Goal: Task Accomplishment & Management: Use online tool/utility

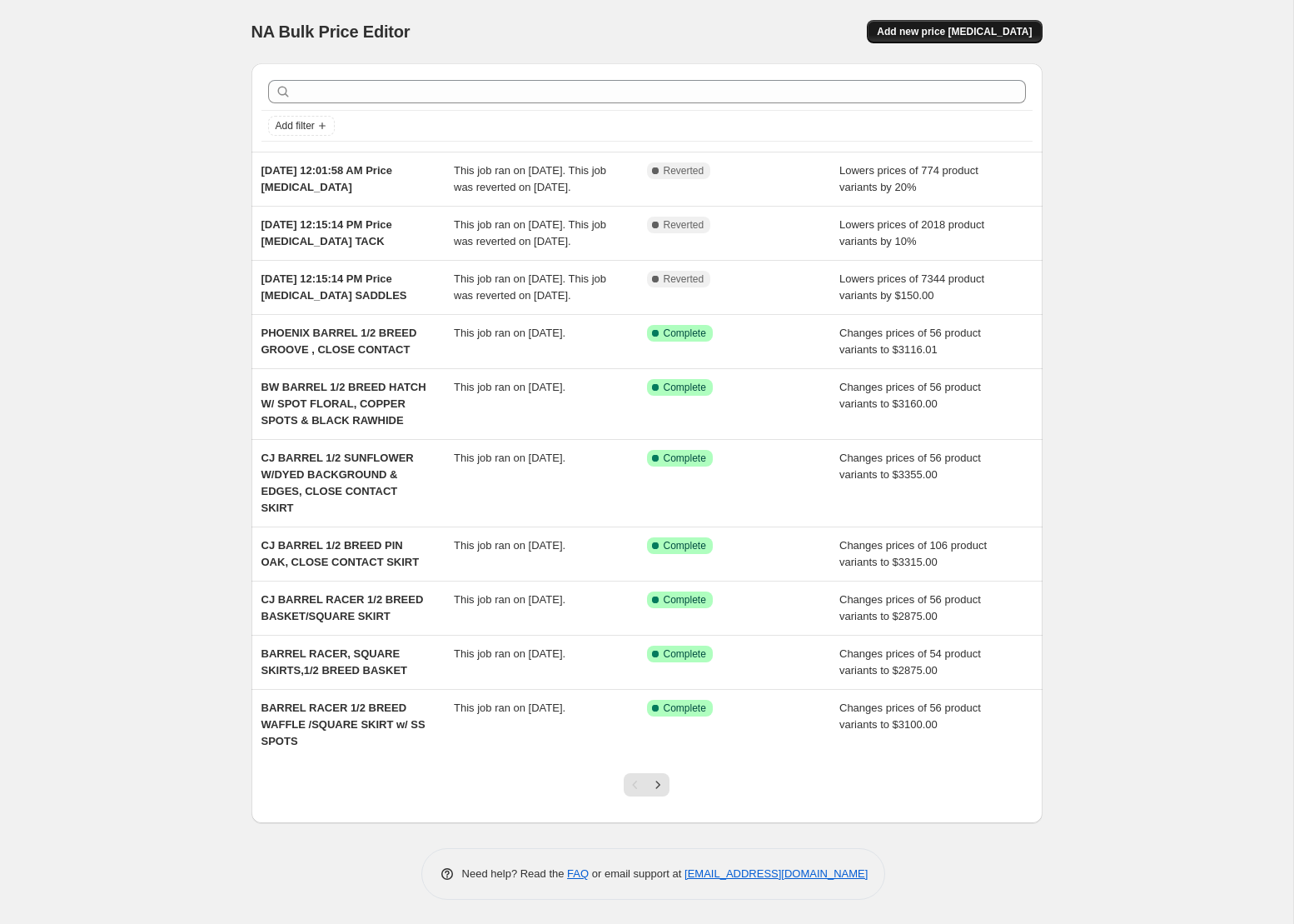
click at [966, 34] on span "Add new price [MEDICAL_DATA]" at bounding box center [954, 32] width 154 height 14
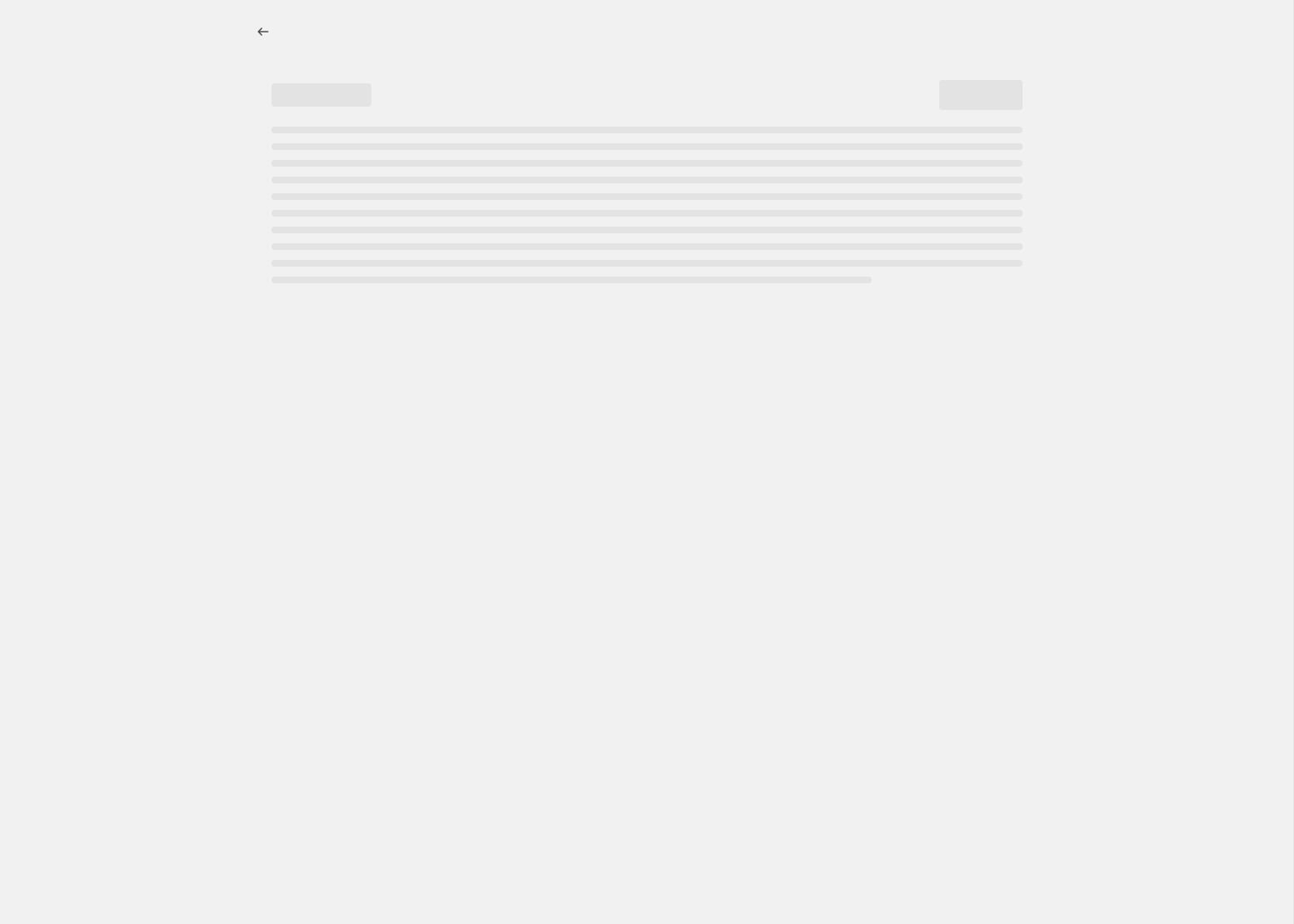
select select "percentage"
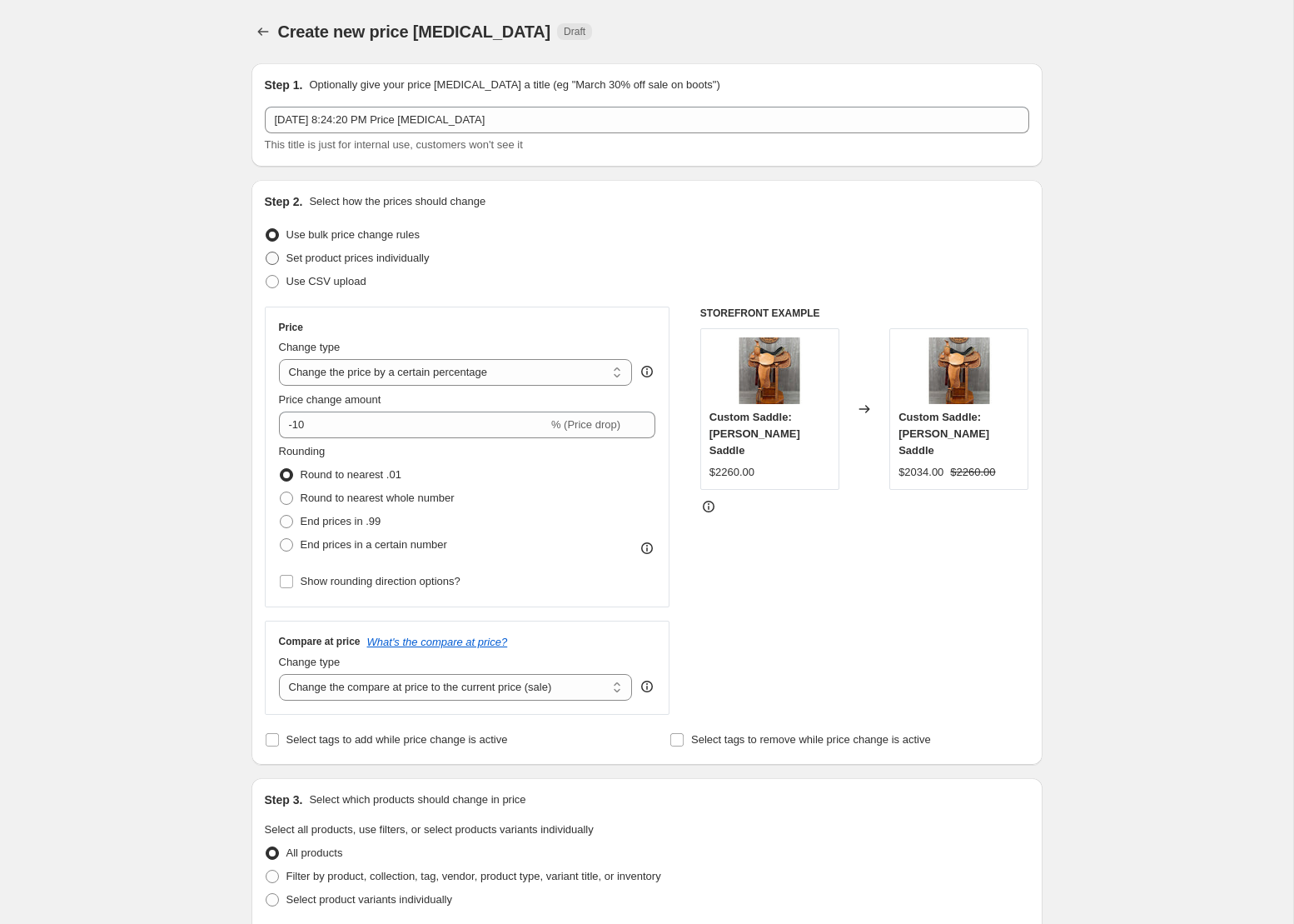
click at [425, 262] on span "Set product prices individually" at bounding box center [358, 257] width 143 height 13
click at [266, 253] on input "Set product prices individually" at bounding box center [265, 252] width 1 height 1
radio input "true"
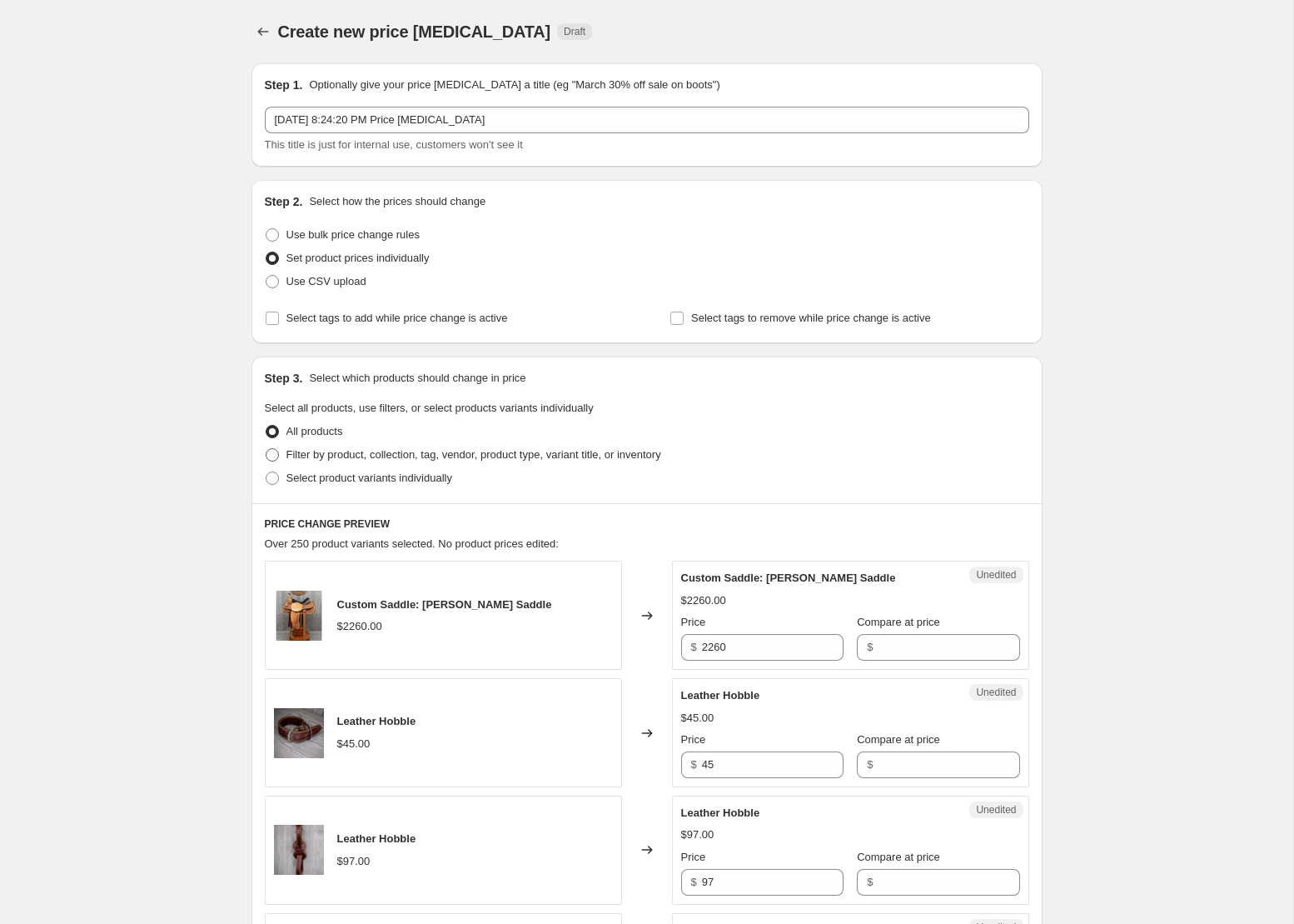
click at [321, 454] on span "Filter by product, collection, tag, vendor, product type, variant title, or inv…" at bounding box center [474, 454] width 375 height 13
click at [266, 449] on input "Filter by product, collection, tag, vendor, product type, variant title, or inv…" at bounding box center [265, 448] width 1 height 1
radio input "true"
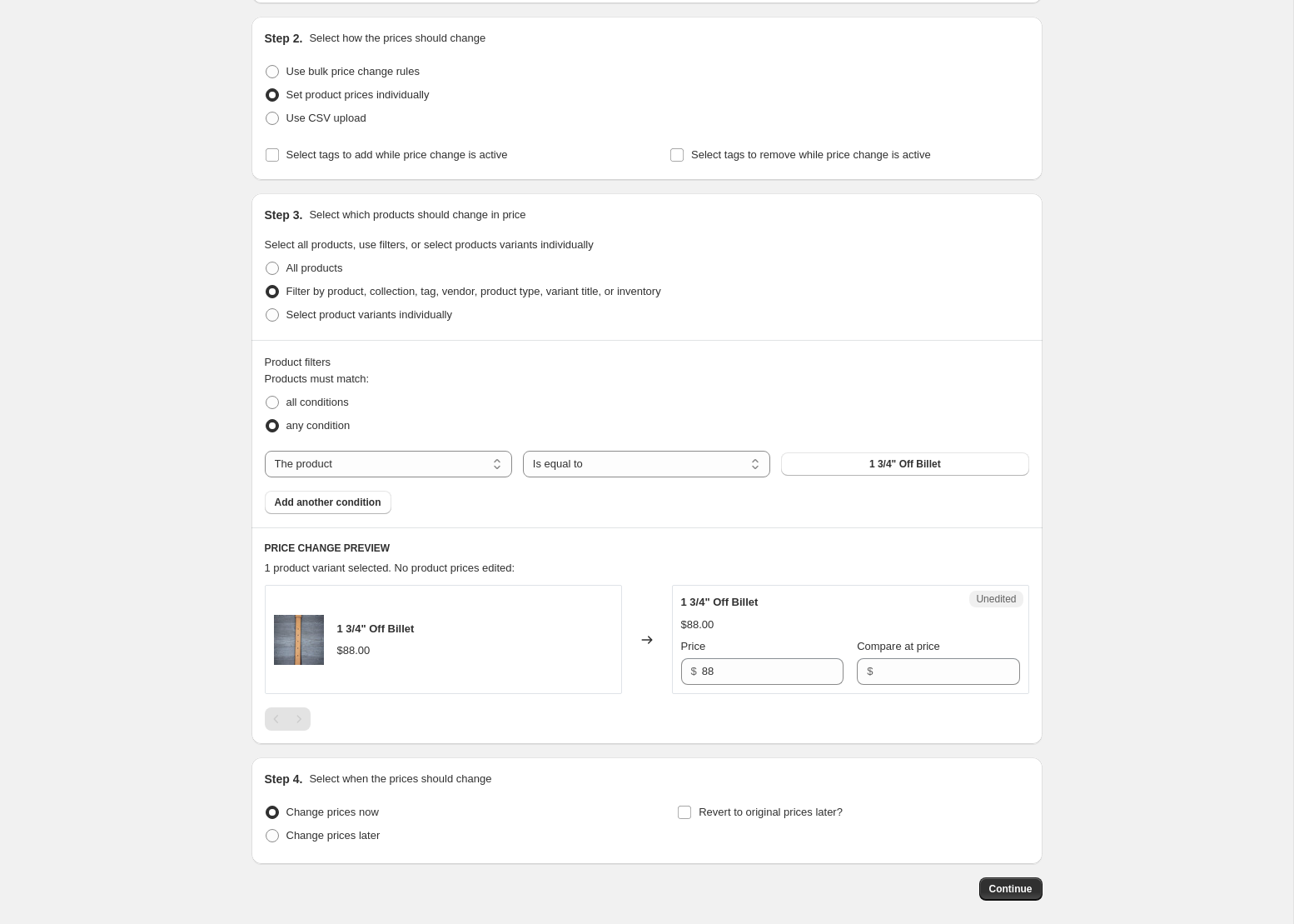
scroll to position [165, 0]
click at [270, 398] on span at bounding box center [272, 400] width 14 height 14
click at [266, 394] on input "all conditions" at bounding box center [265, 394] width 1 height 1
radio input "true"
click at [376, 458] on select "The product The product's collection The product's tag The product's vendor The…" at bounding box center [389, 462] width 248 height 26
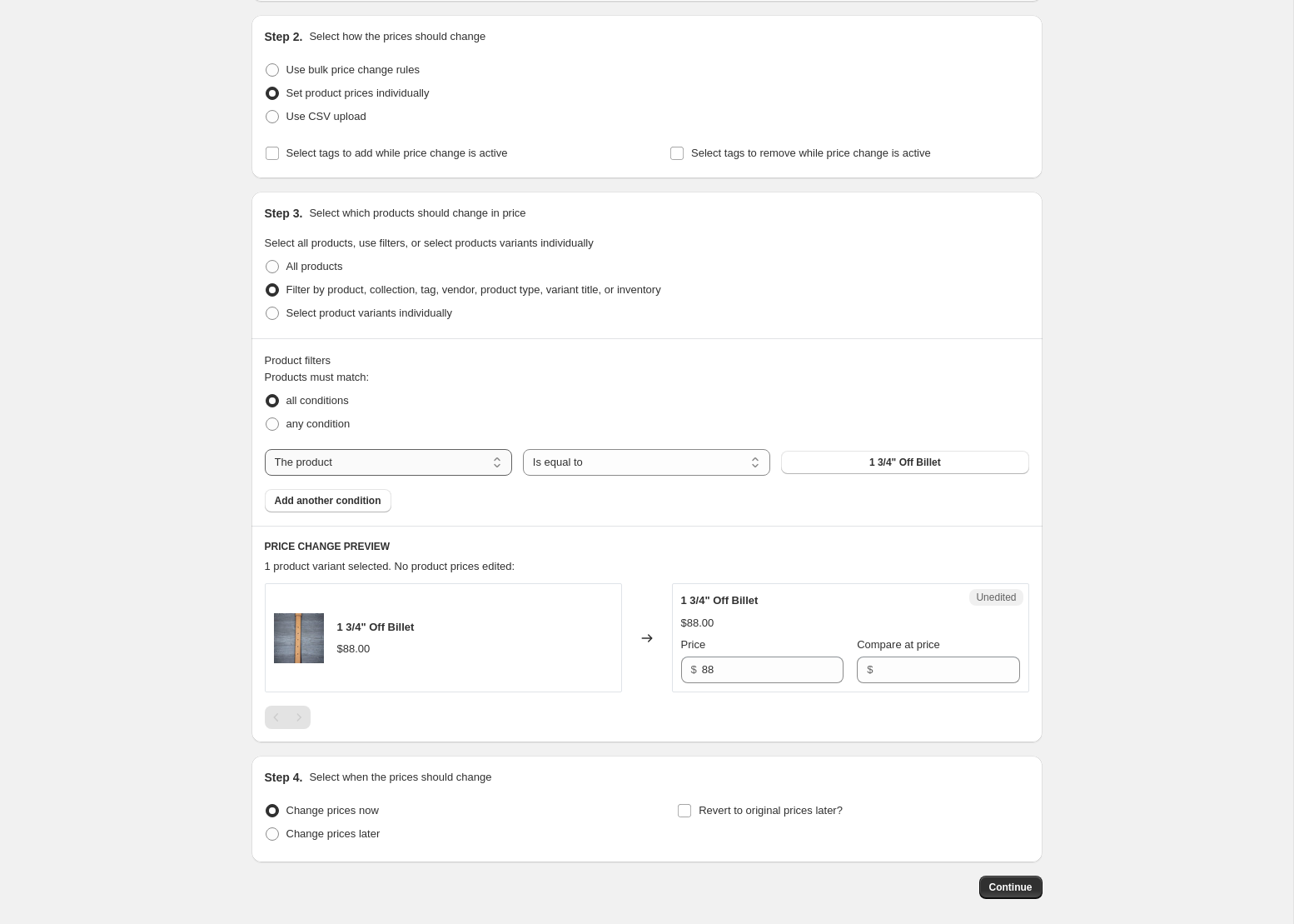
select select "collection"
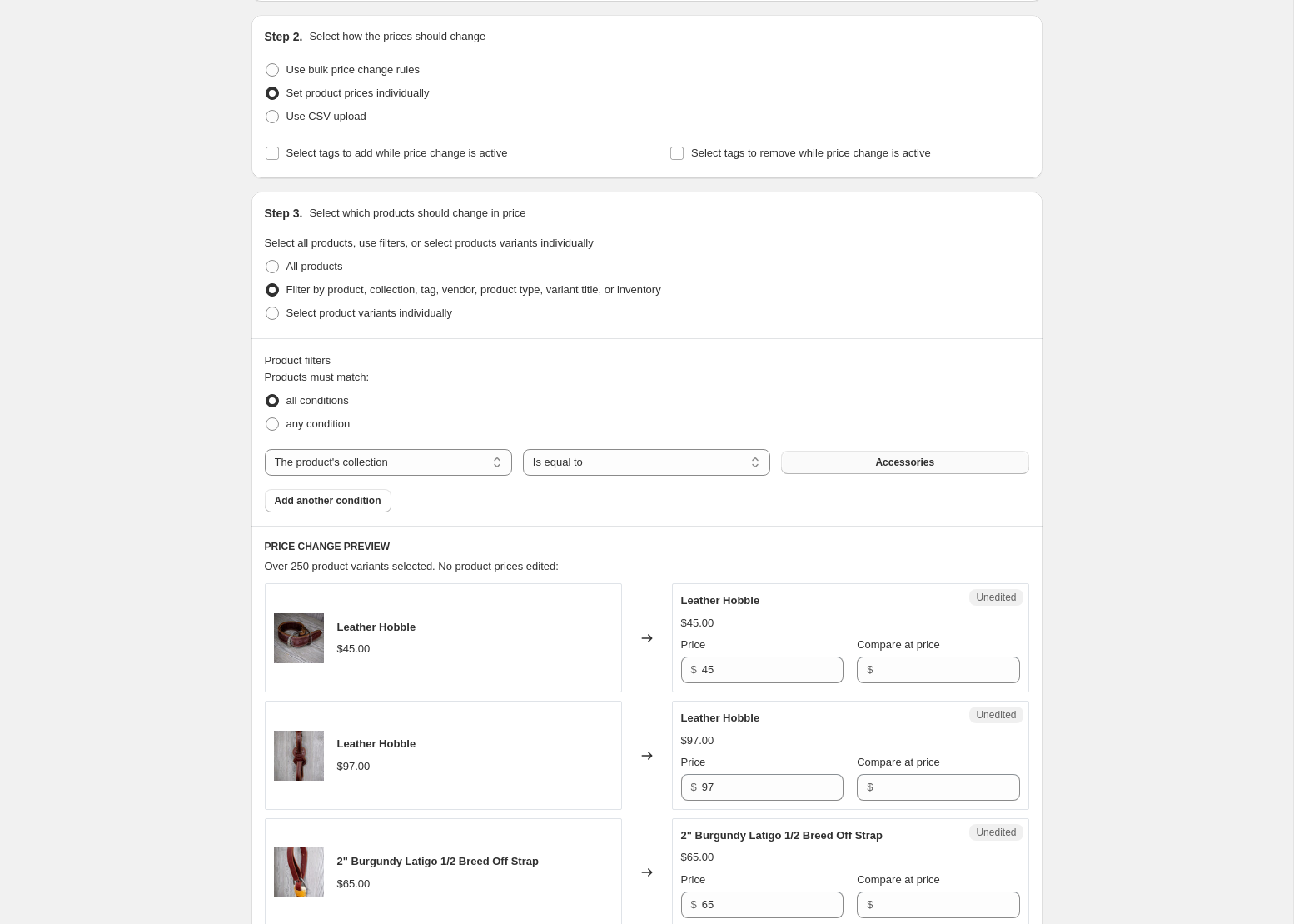
click at [876, 457] on span "Accessories" at bounding box center [904, 462] width 59 height 14
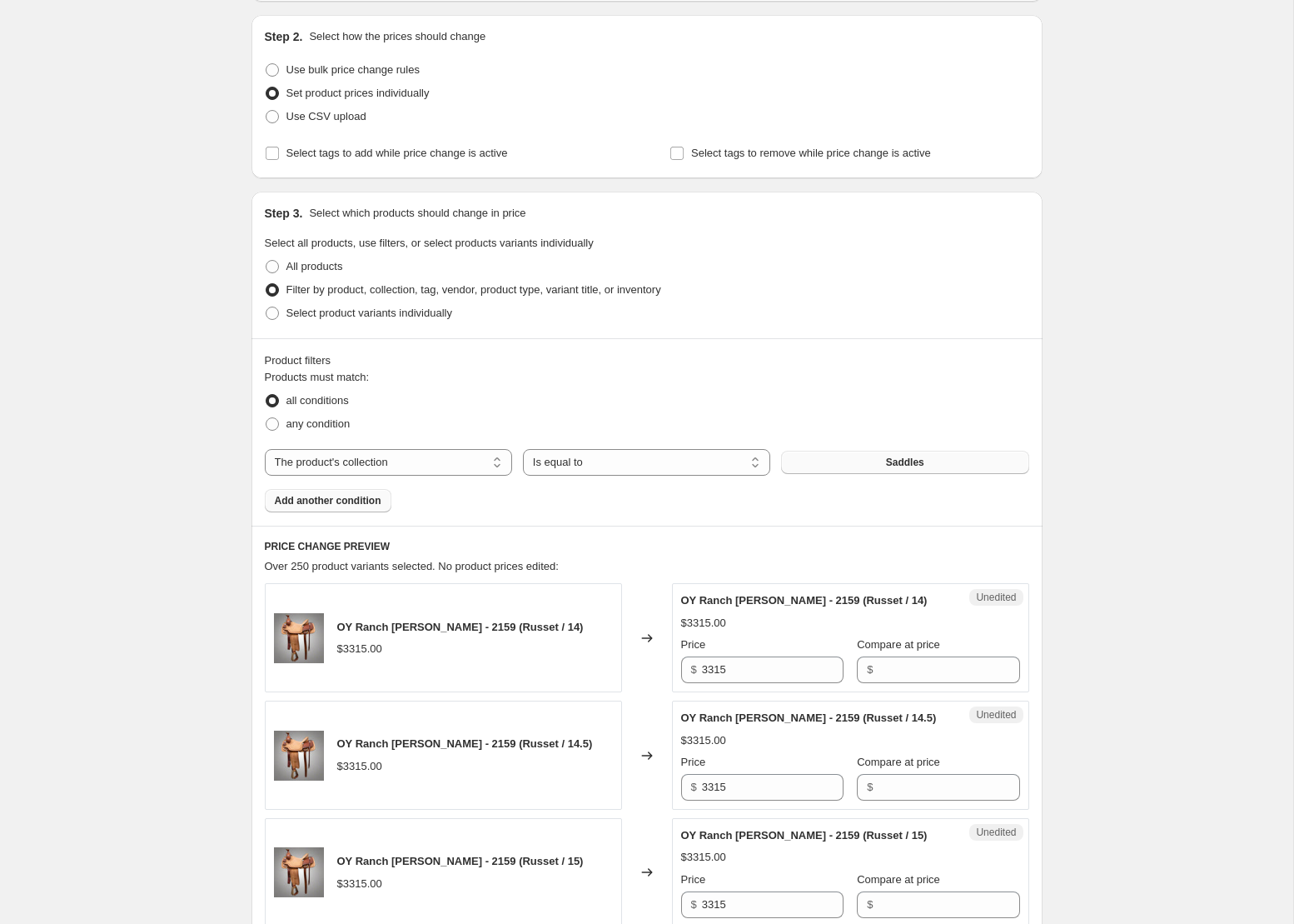
click at [353, 497] on span "Add another condition" at bounding box center [328, 500] width 107 height 14
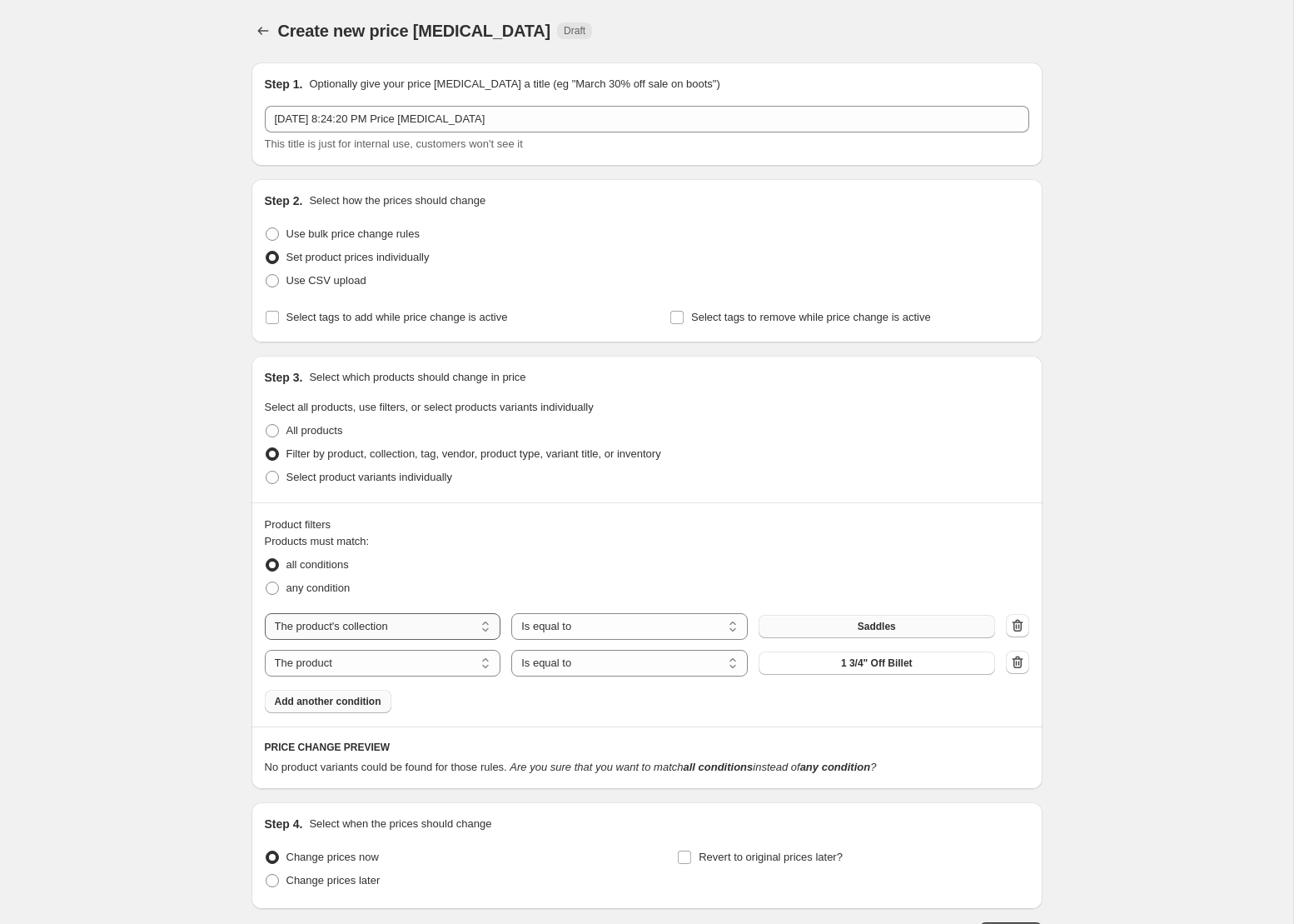
scroll to position [0, 0]
